Goal: Transaction & Acquisition: Purchase product/service

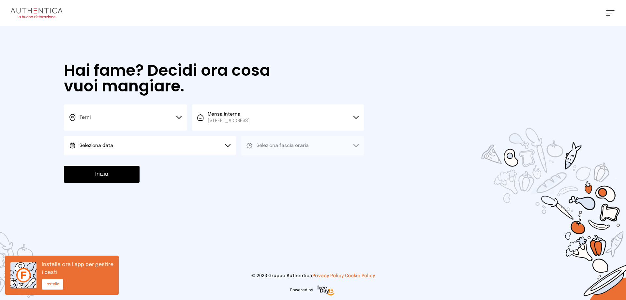
drag, startPoint x: 113, startPoint y: 152, endPoint x: 132, endPoint y: 140, distance: 22.3
click at [114, 151] on button "Seleziona data" at bounding box center [150, 146] width 172 height 20
click at [130, 169] on li "[DATE], [DATE]" at bounding box center [150, 163] width 172 height 17
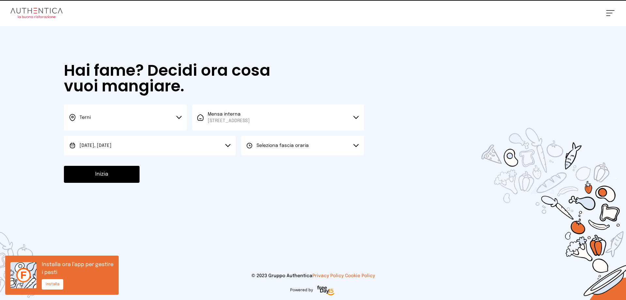
click at [270, 146] on span "Seleziona fascia oraria" at bounding box center [283, 145] width 52 height 5
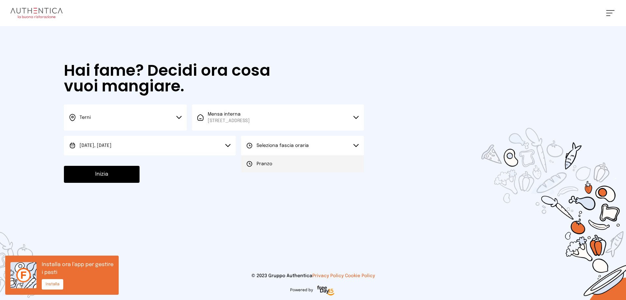
click at [262, 166] on span "Pranzo" at bounding box center [265, 164] width 16 height 7
click at [121, 177] on button "Inizia" at bounding box center [102, 174] width 76 height 17
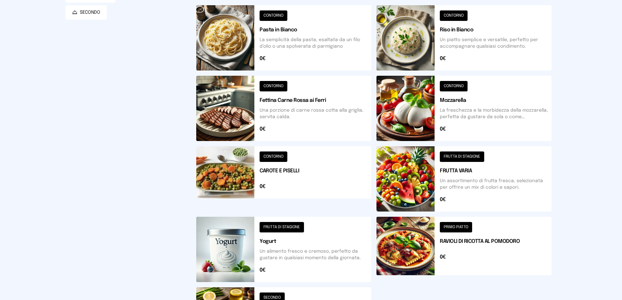
scroll to position [163, 0]
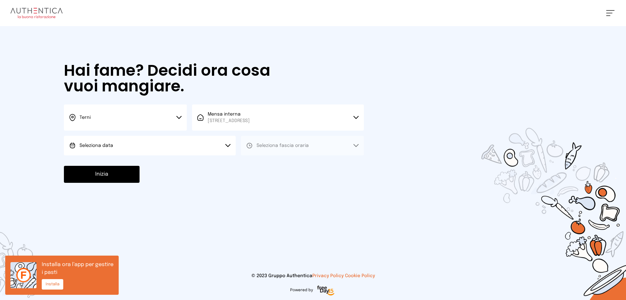
click at [183, 146] on button "Seleziona data" at bounding box center [150, 146] width 172 height 20
click at [177, 164] on li "[DATE], [DATE]" at bounding box center [150, 163] width 172 height 17
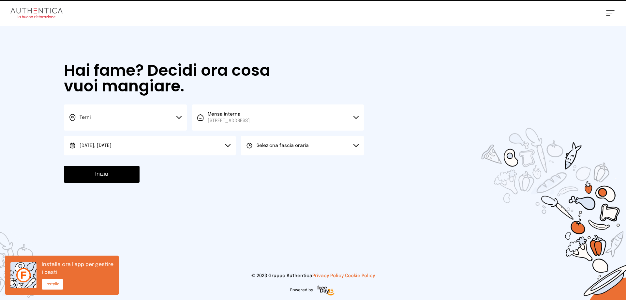
click at [288, 144] on span "Seleziona fascia oraria" at bounding box center [283, 145] width 52 height 5
click at [276, 161] on li "Pranzo" at bounding box center [302, 163] width 123 height 17
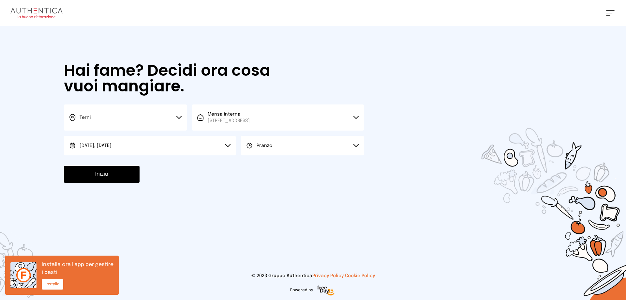
click at [280, 149] on button "Pranzo" at bounding box center [302, 146] width 123 height 20
click at [267, 160] on li "Pranzo" at bounding box center [302, 163] width 123 height 17
click at [100, 173] on button "Inizia" at bounding box center [102, 174] width 76 height 17
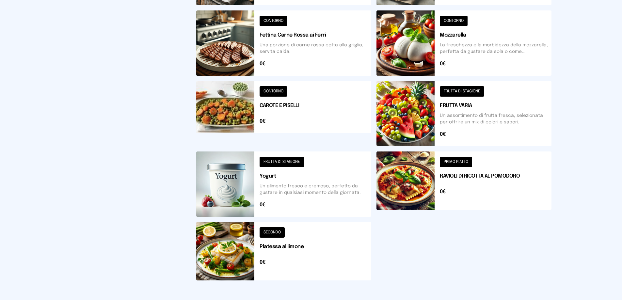
scroll to position [234, 0]
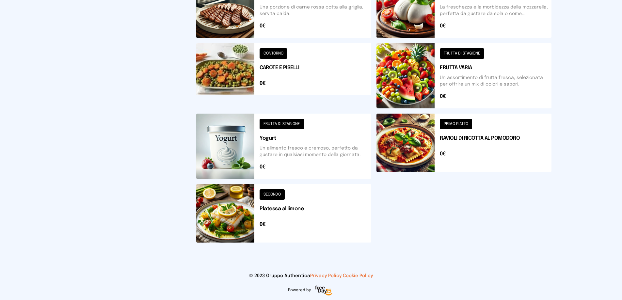
click at [297, 219] on button at bounding box center [283, 213] width 175 height 58
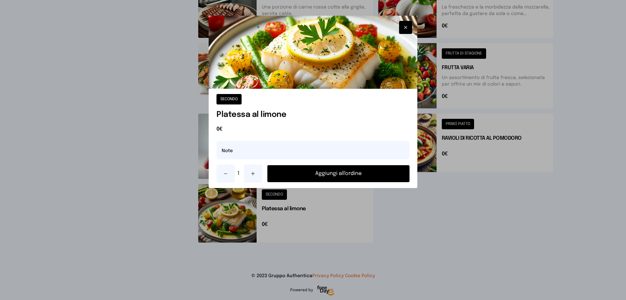
click at [334, 172] on button "Aggiungi all'ordine" at bounding box center [339, 173] width 142 height 17
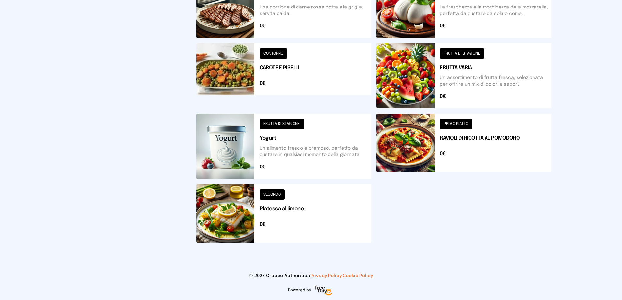
click at [323, 60] on button at bounding box center [283, 75] width 175 height 65
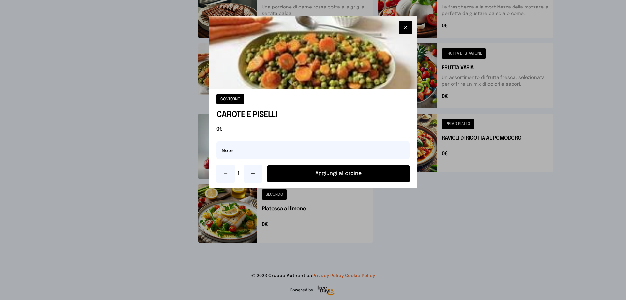
click at [371, 173] on button "Aggiungi all'ordine" at bounding box center [339, 173] width 142 height 17
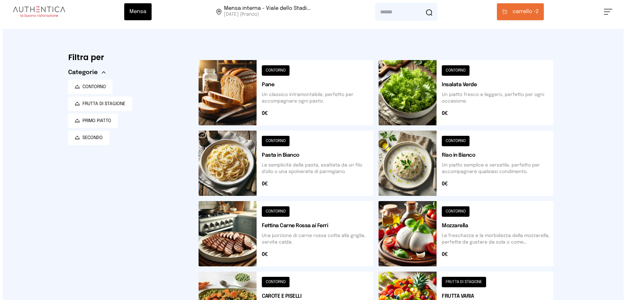
scroll to position [0, 0]
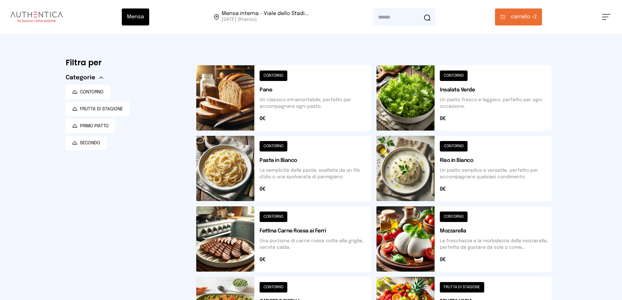
click at [321, 95] on button at bounding box center [283, 97] width 175 height 65
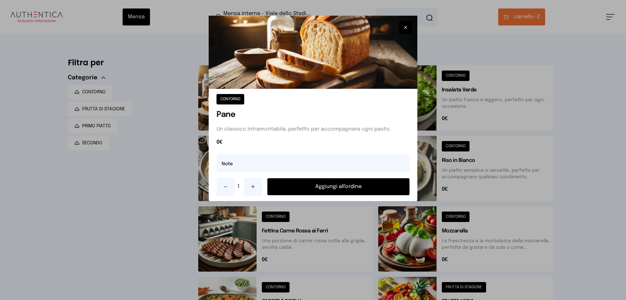
click at [353, 189] on button "Aggiungi all'ordine" at bounding box center [339, 186] width 142 height 17
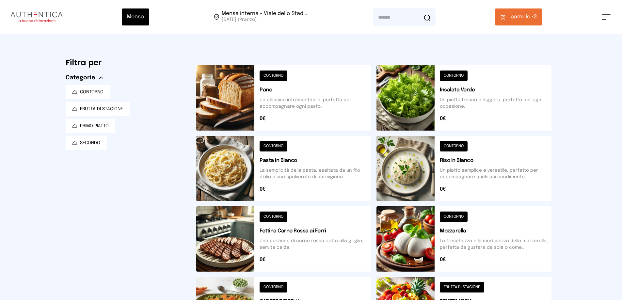
click at [527, 8] on div "Mensa Mensa interna - Viale dello Stadi... [DATE] ([GEOGRAPHIC_DATA]) [GEOGRAPH…" at bounding box center [311, 17] width 622 height 34
click at [525, 12] on button "carrello • 3" at bounding box center [518, 16] width 47 height 17
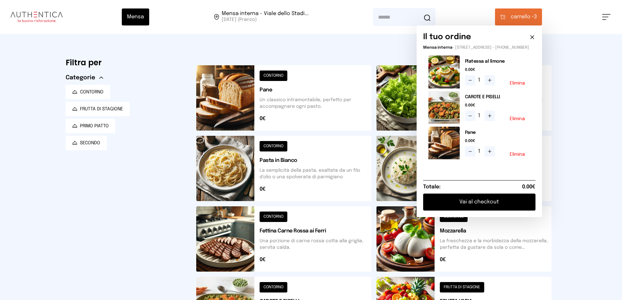
click at [497, 207] on button "Vai al checkout" at bounding box center [479, 201] width 112 height 17
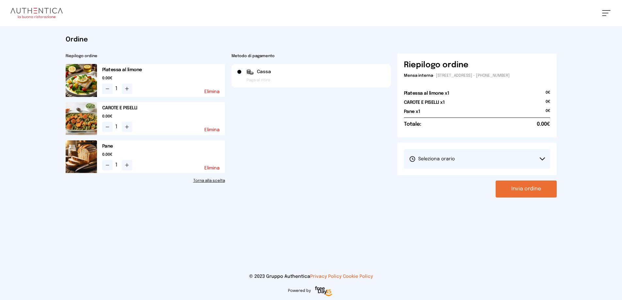
click at [489, 163] on button "Seleziona orario" at bounding box center [477, 159] width 146 height 20
click at [477, 172] on li "1° Turno (13:00 - 15:00)" at bounding box center [477, 177] width 146 height 17
click at [536, 186] on button "Invia ordine" at bounding box center [525, 188] width 61 height 17
